Goal: Transaction & Acquisition: Subscribe to service/newsletter

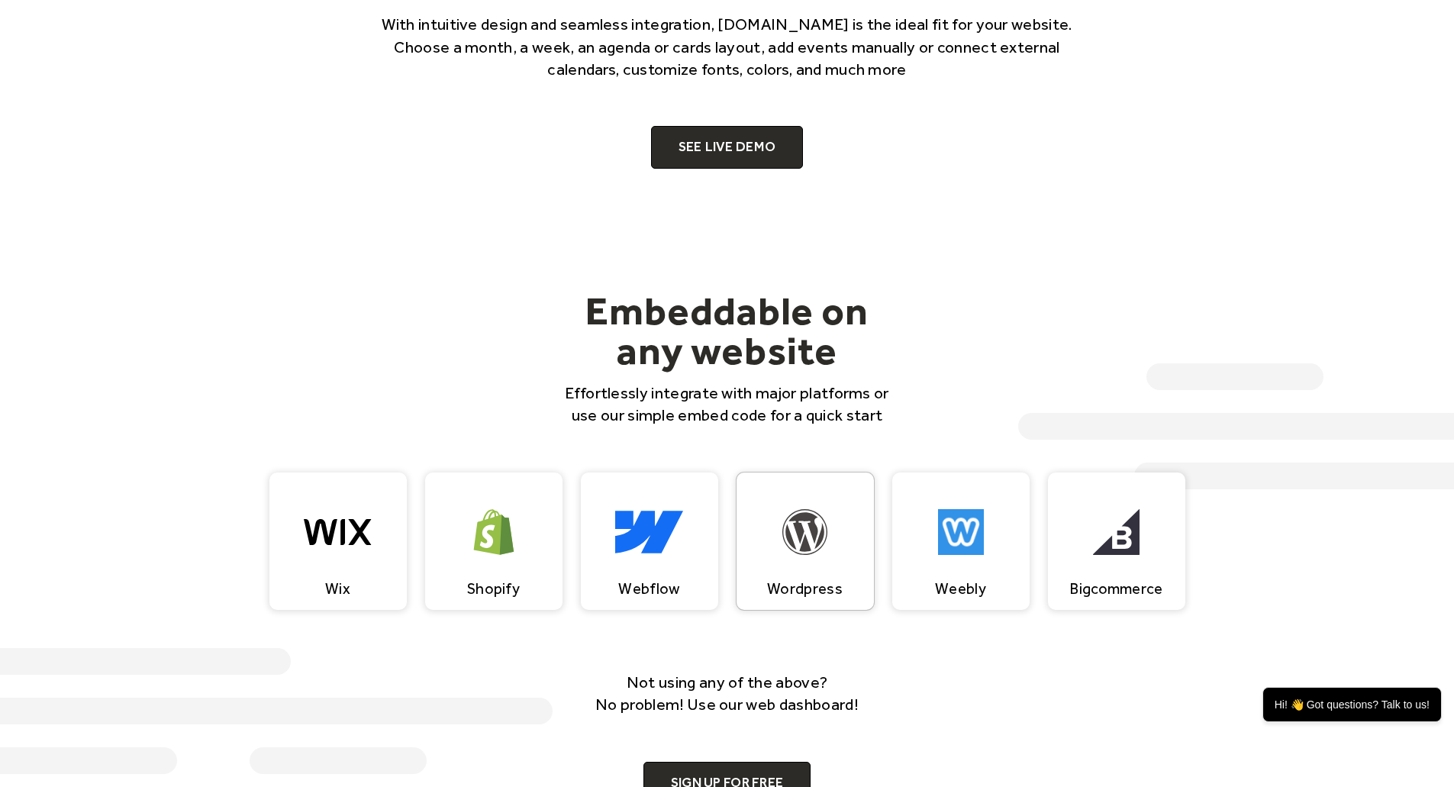
scroll to position [1298, 0]
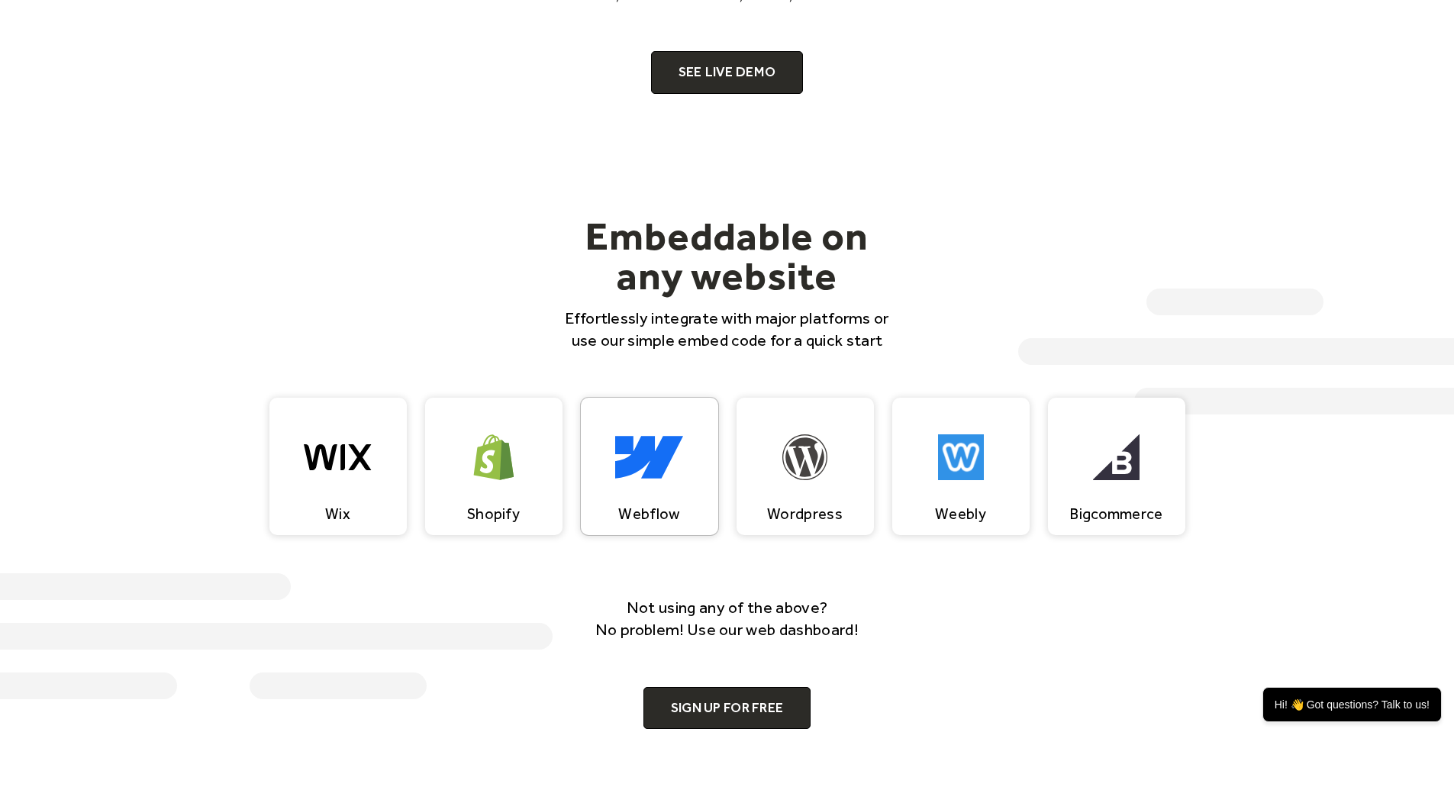
click at [660, 462] on img at bounding box center [649, 457] width 68 height 46
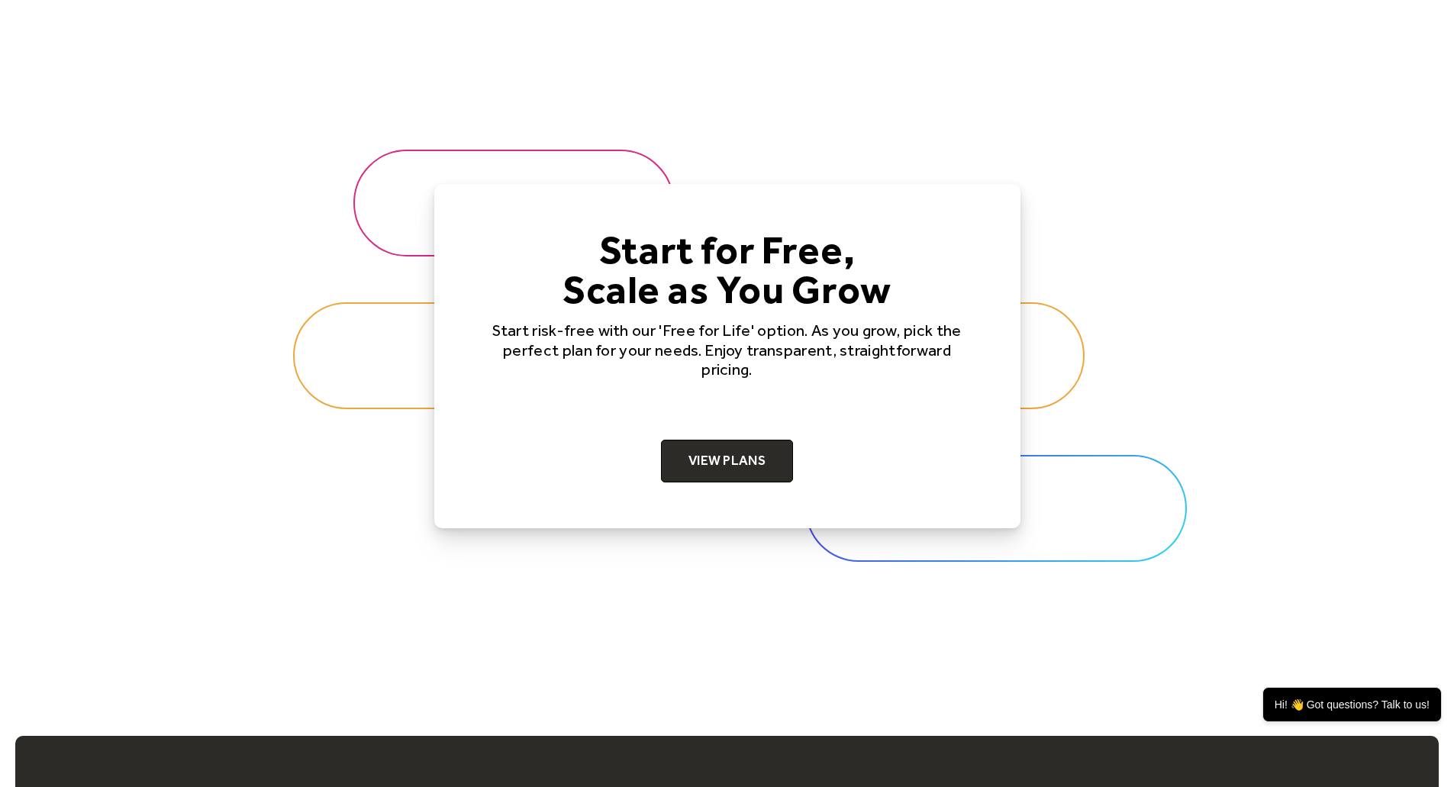
scroll to position [5043, 0]
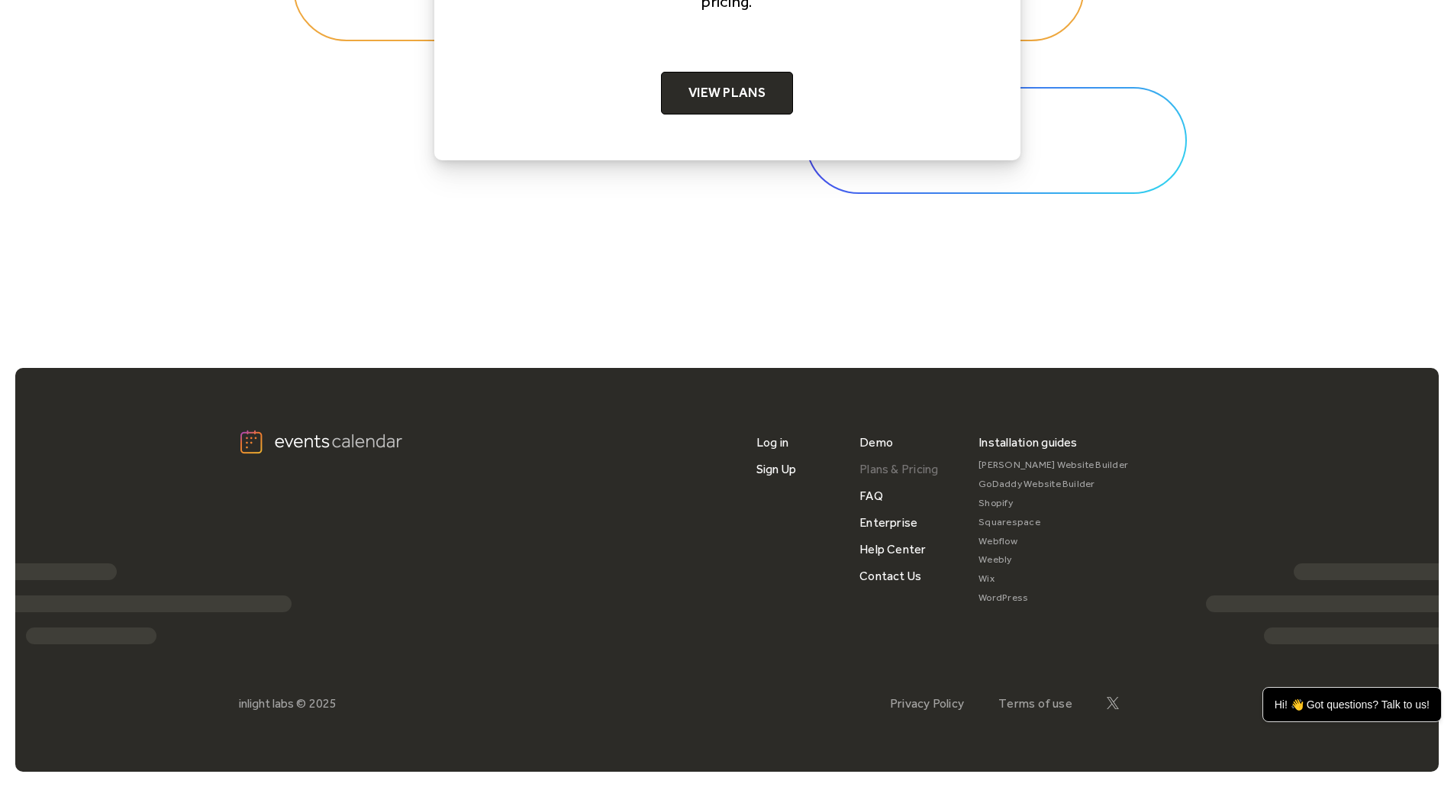
click at [899, 459] on link "Plans & Pricing" at bounding box center [899, 469] width 79 height 27
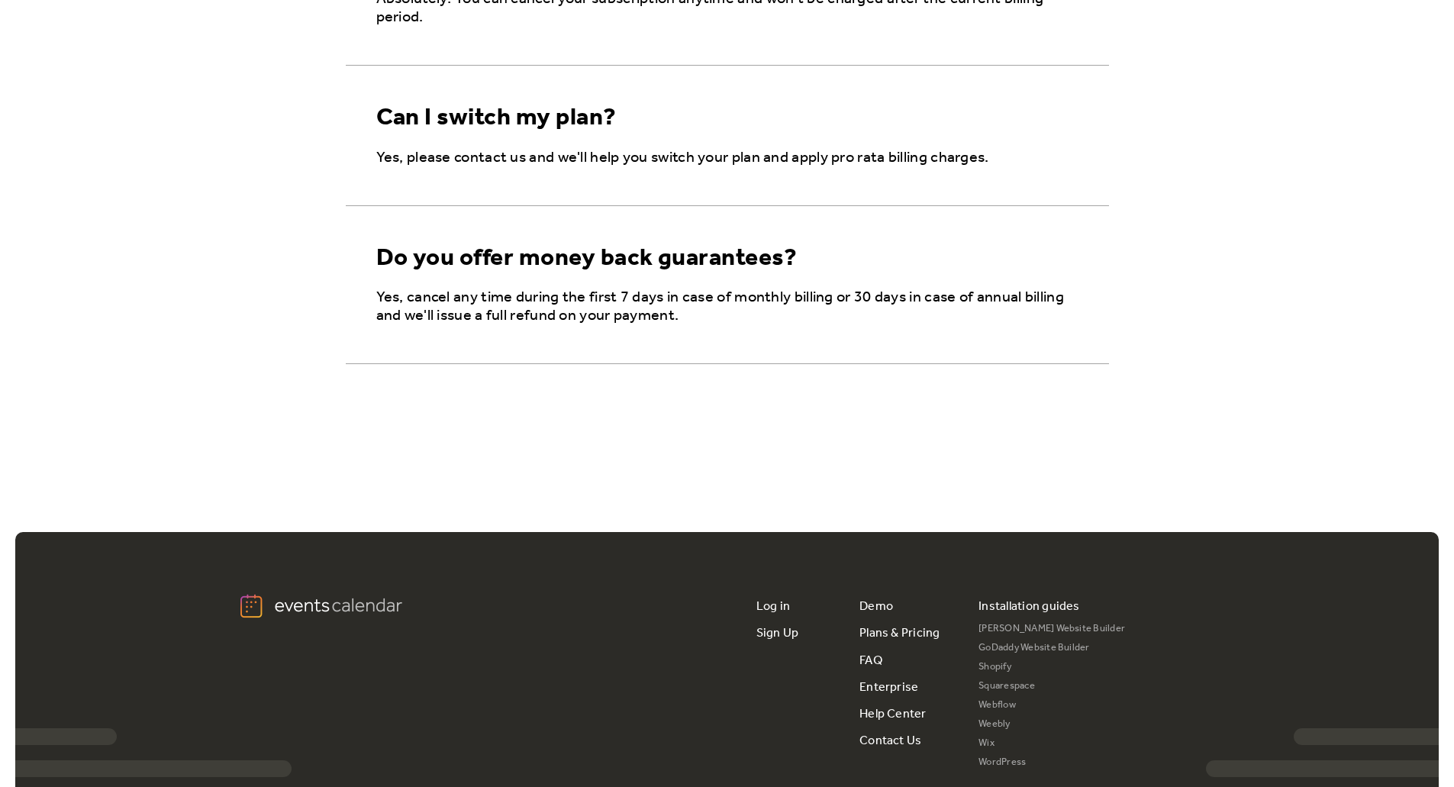
scroll to position [2579, 0]
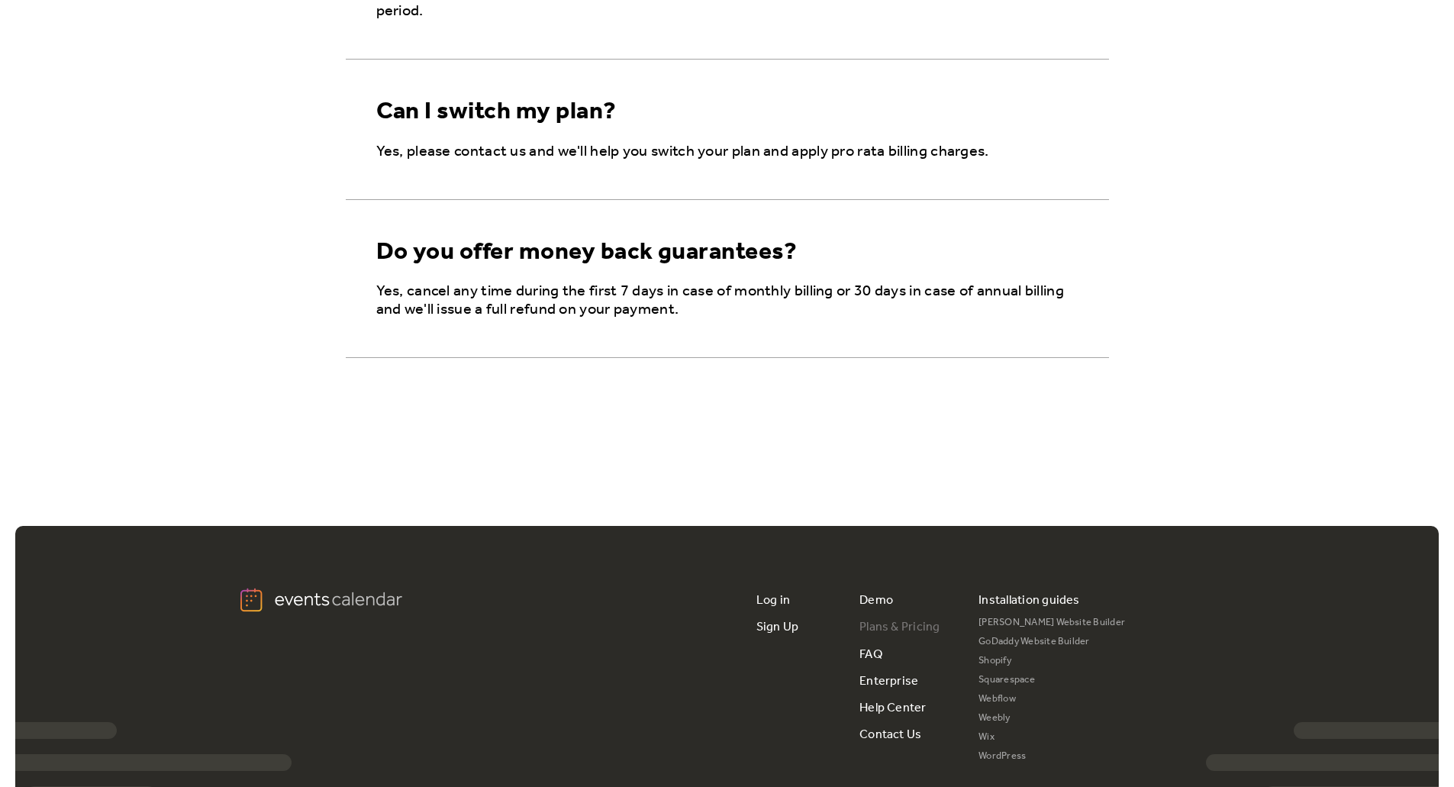
click at [913, 625] on link "Plans & Pricing" at bounding box center [900, 627] width 81 height 27
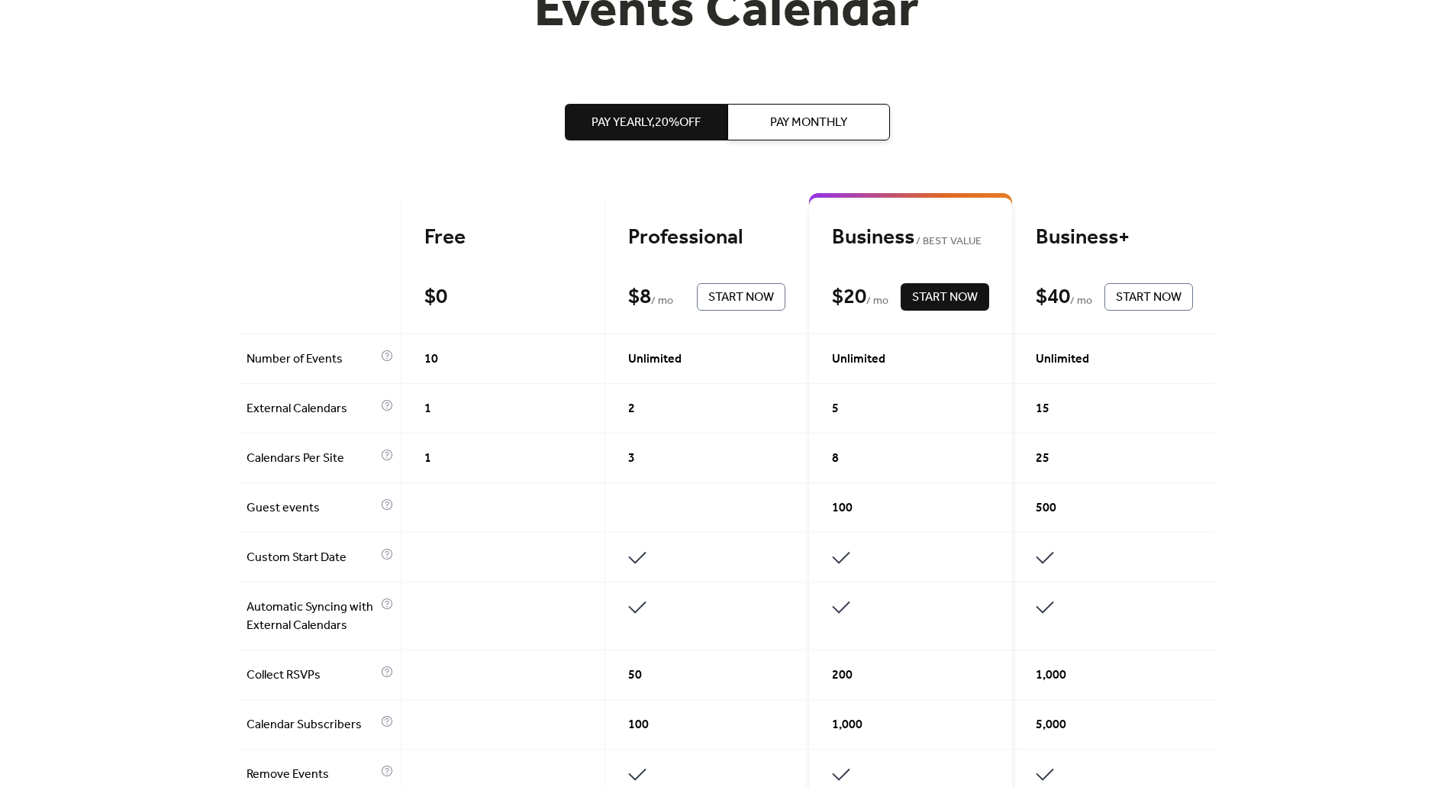
scroll to position [142, 0]
